Goal: Find specific page/section: Find specific page/section

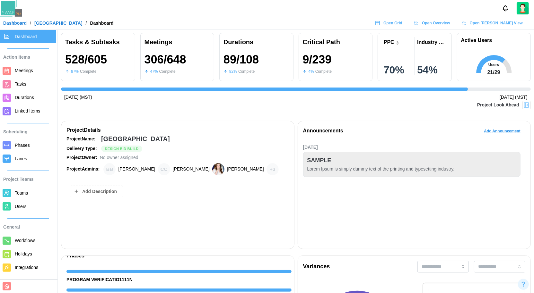
click at [402, 20] on div "Open Grid" at bounding box center [388, 23] width 27 height 9
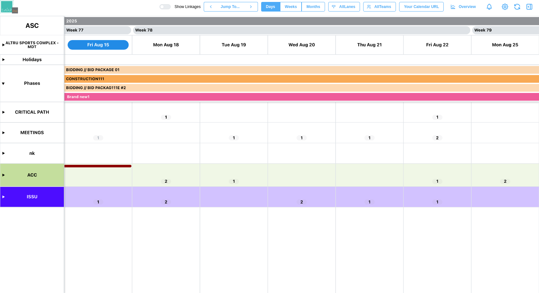
scroll to position [0, 26053]
click at [316, 8] on span "Months" at bounding box center [313, 6] width 14 height 9
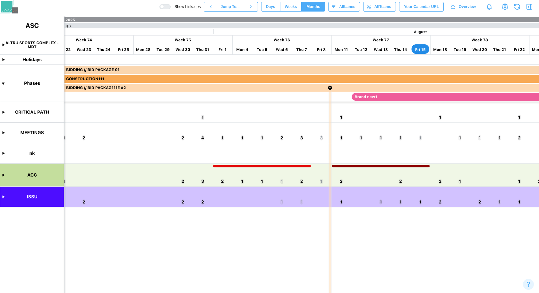
scroll to position [0, 7237]
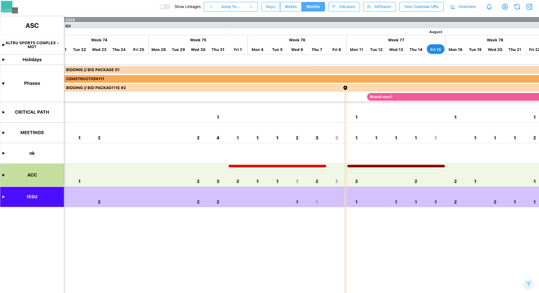
click at [239, 138] on canvas at bounding box center [269, 154] width 539 height 277
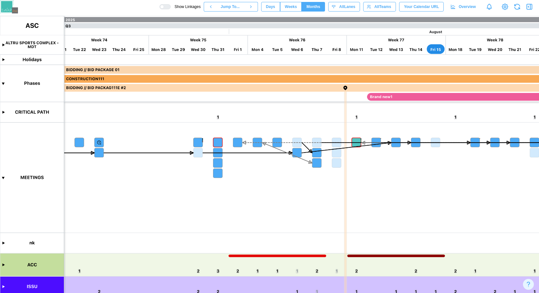
click at [164, 5] on div at bounding box center [167, 6] width 6 height 4
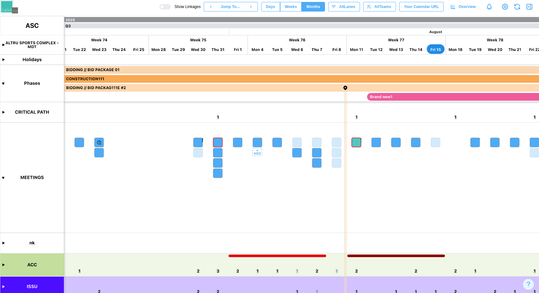
scroll to position [9, 0]
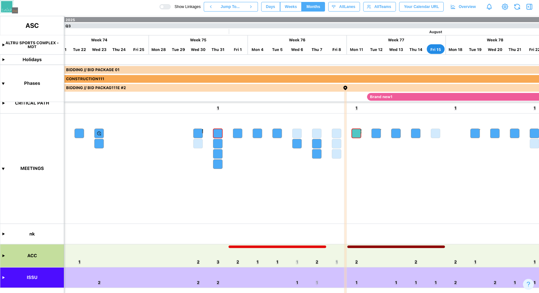
click at [3, 278] on canvas at bounding box center [269, 154] width 539 height 277
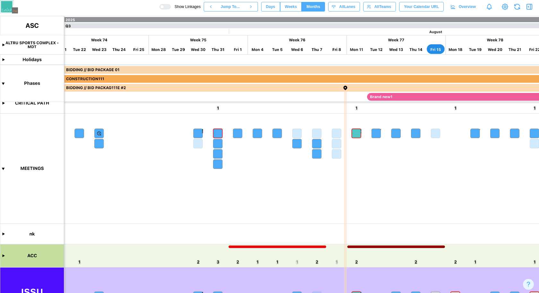
scroll to position [53, 0]
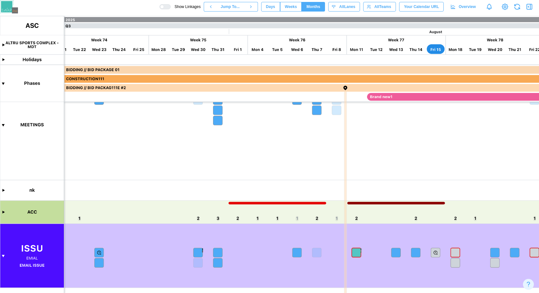
click at [237, 219] on canvas at bounding box center [269, 154] width 539 height 277
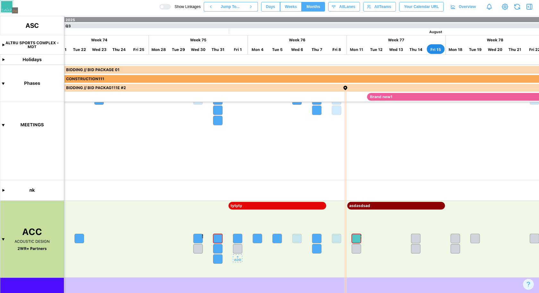
scroll to position [104, 0]
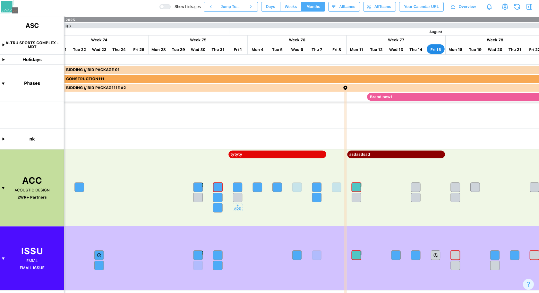
click at [238, 186] on canvas at bounding box center [269, 154] width 539 height 277
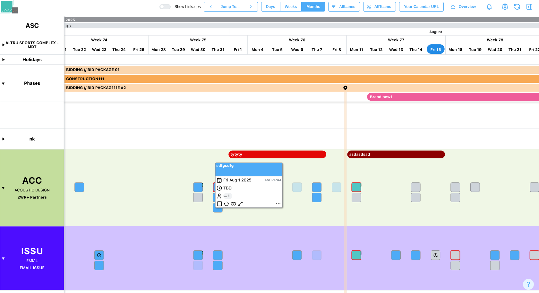
click at [242, 204] on canvas at bounding box center [269, 154] width 539 height 277
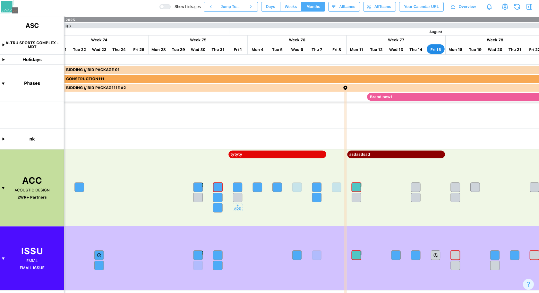
click at [238, 186] on canvas at bounding box center [269, 154] width 539 height 277
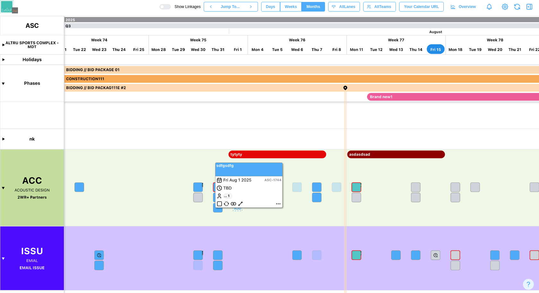
click at [240, 205] on canvas at bounding box center [269, 154] width 539 height 277
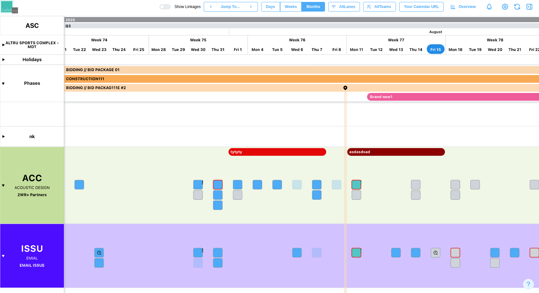
scroll to position [0, 0]
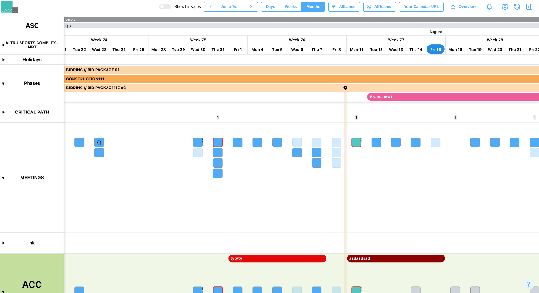
click at [164, 8] on div at bounding box center [167, 6] width 6 height 4
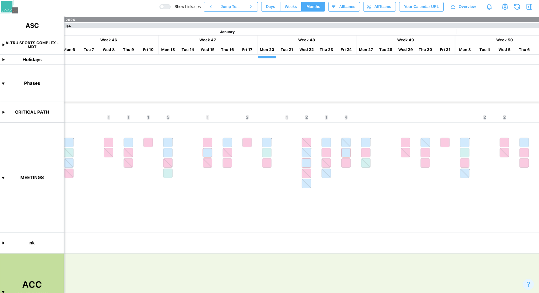
scroll to position [0, 5009]
